Goal: Navigation & Orientation: Find specific page/section

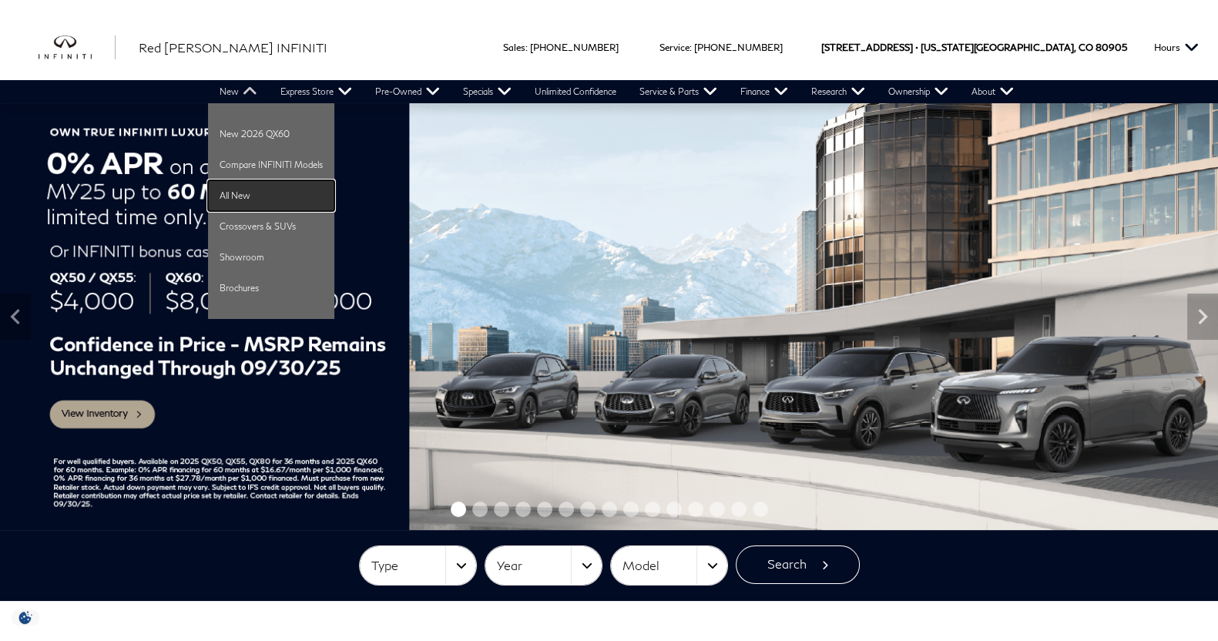
click at [258, 183] on link "All New" at bounding box center [271, 195] width 126 height 31
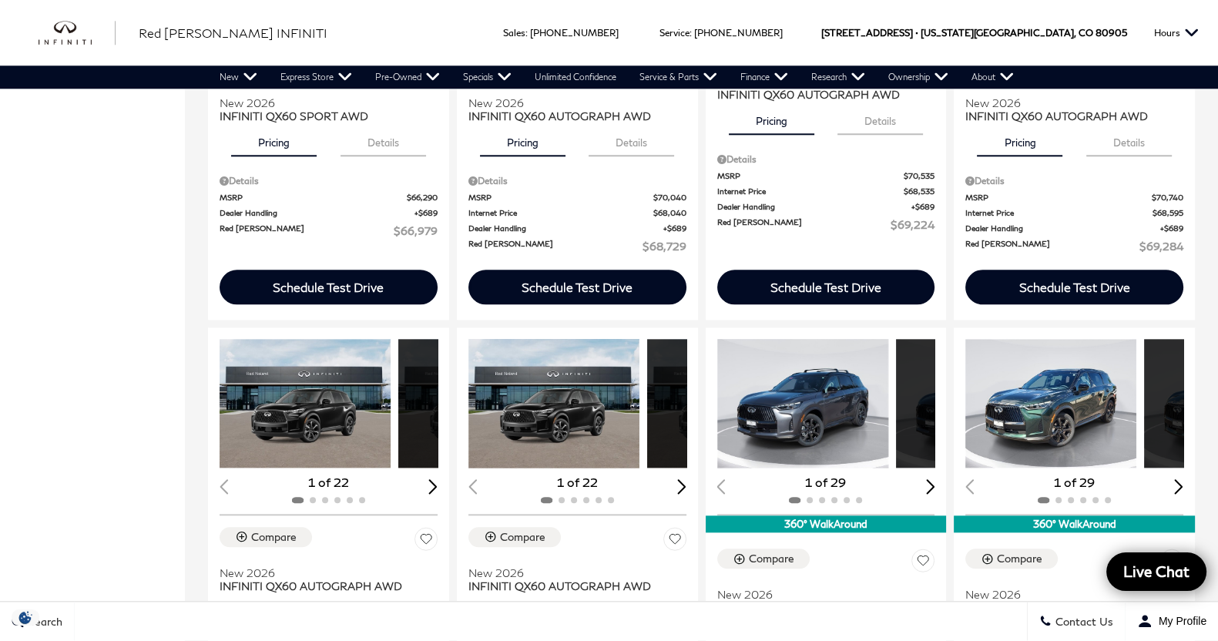
scroll to position [2050, 0]
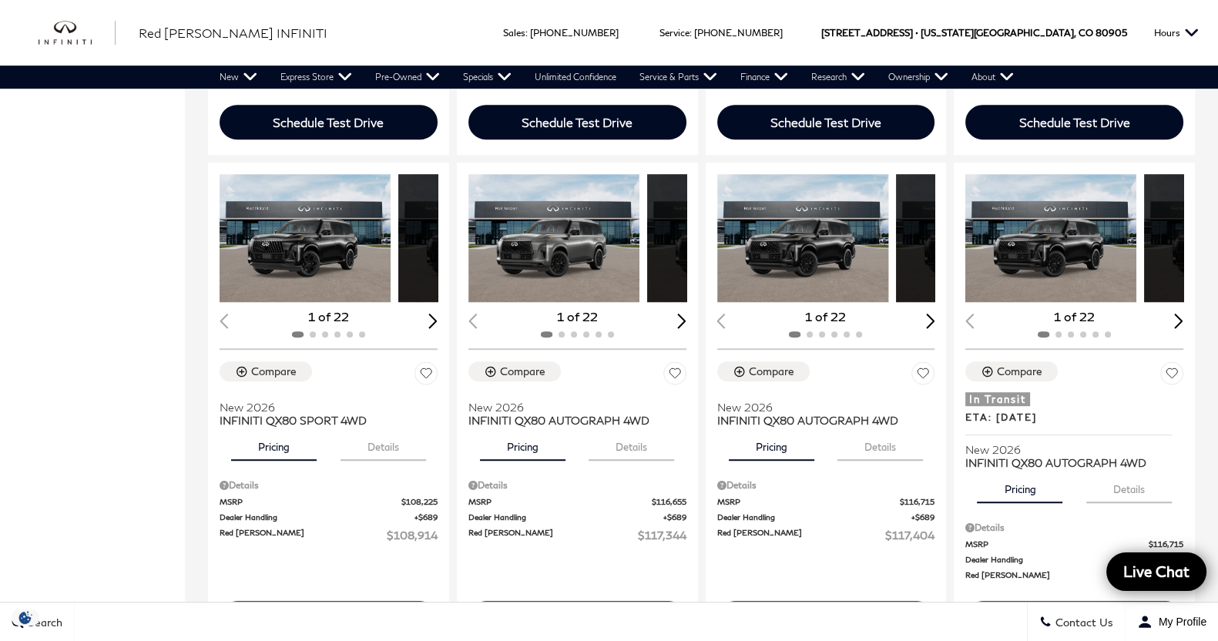
scroll to position [1156, 0]
